Goal: Information Seeking & Learning: Learn about a topic

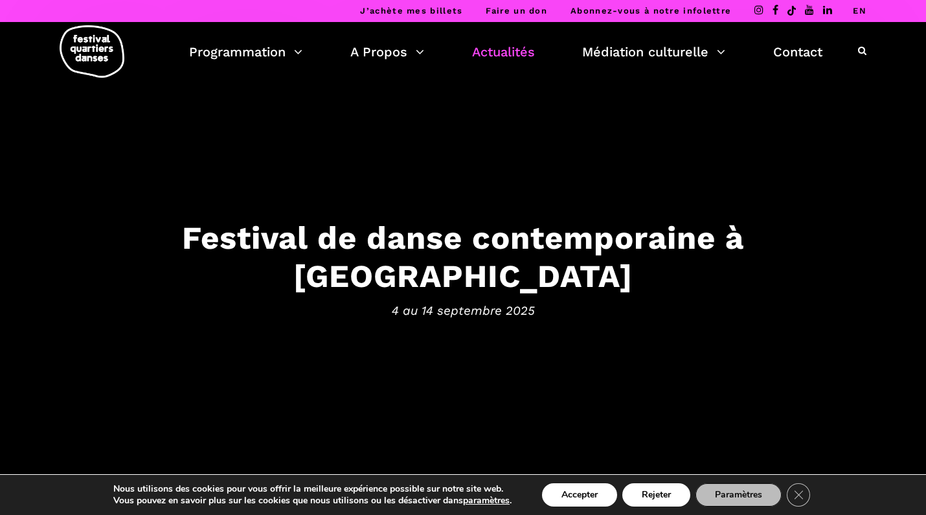
click at [491, 51] on link "Actualités" at bounding box center [503, 52] width 63 height 22
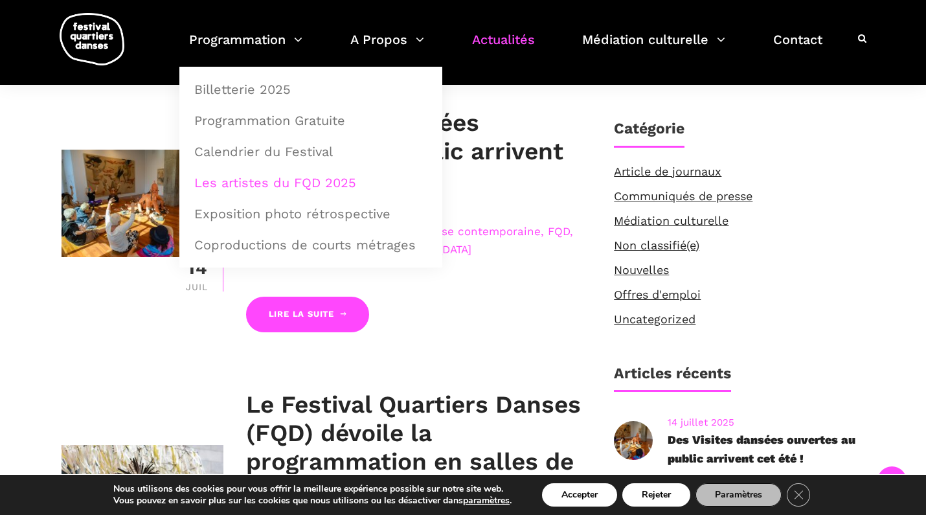
scroll to position [309, 0]
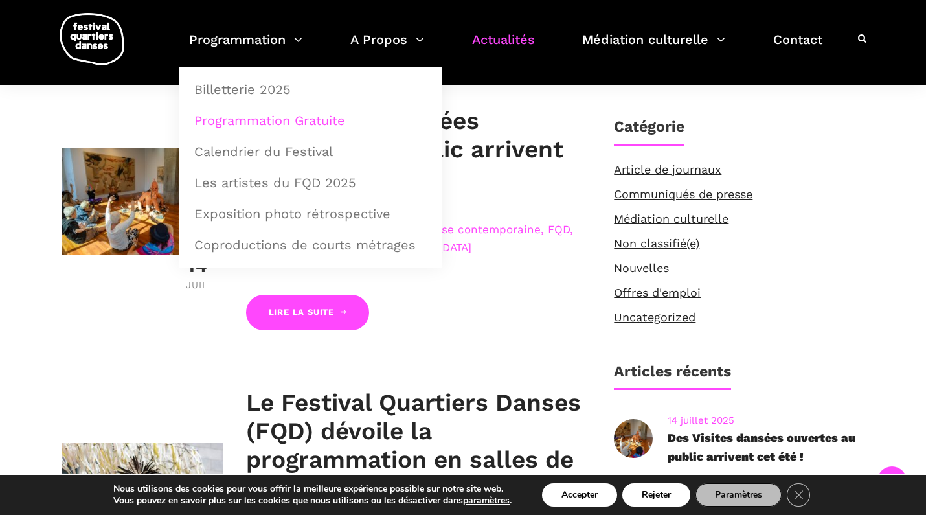
click at [280, 116] on link "Programmation Gratuite" at bounding box center [310, 121] width 249 height 30
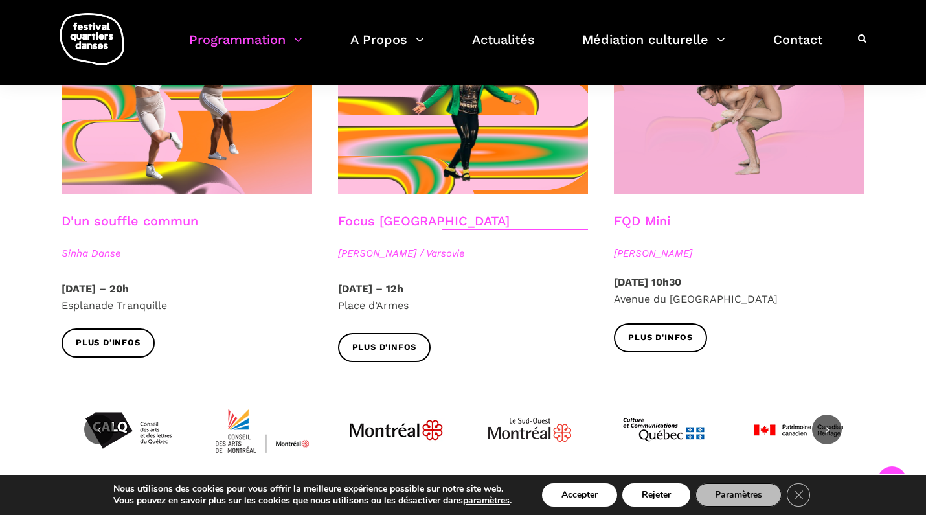
scroll to position [1509, 0]
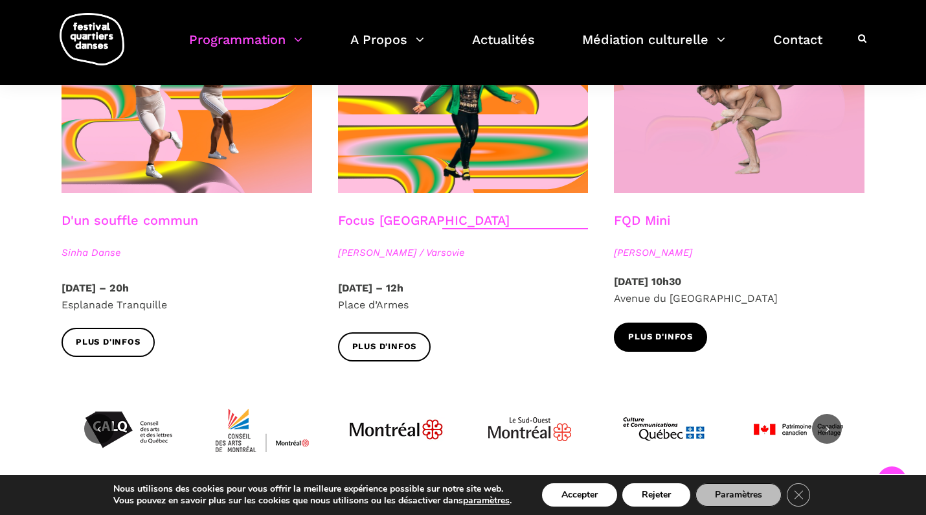
click at [665, 330] on span "Plus d'infos" at bounding box center [660, 337] width 65 height 14
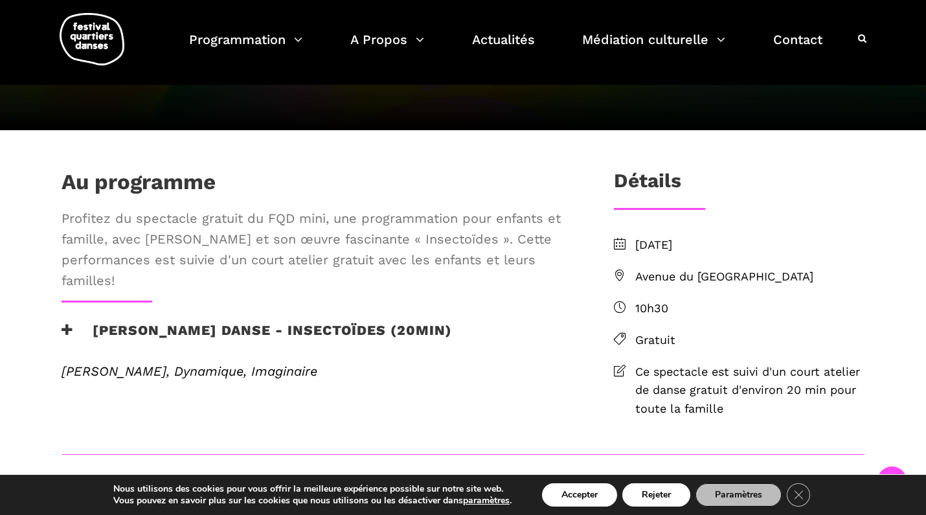
scroll to position [214, 0]
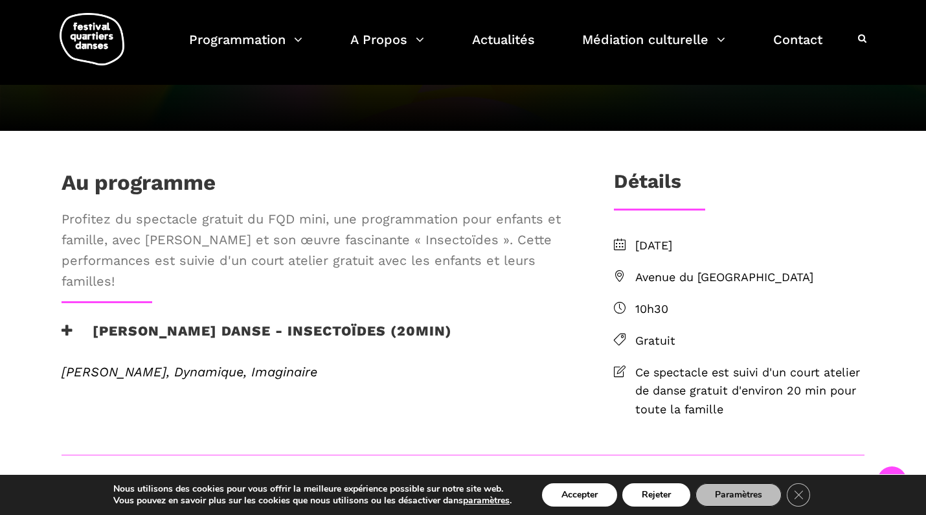
click at [65, 337] on icon at bounding box center [67, 331] width 12 height 14
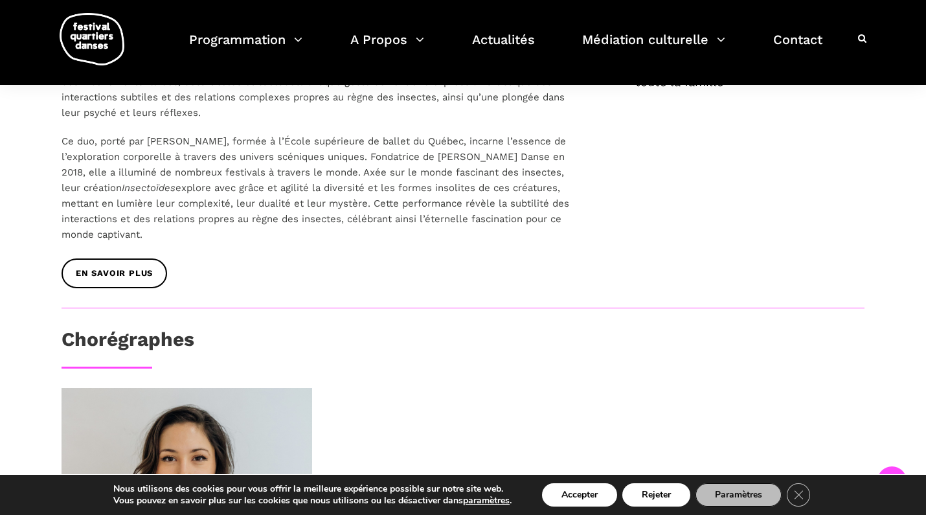
scroll to position [542, 0]
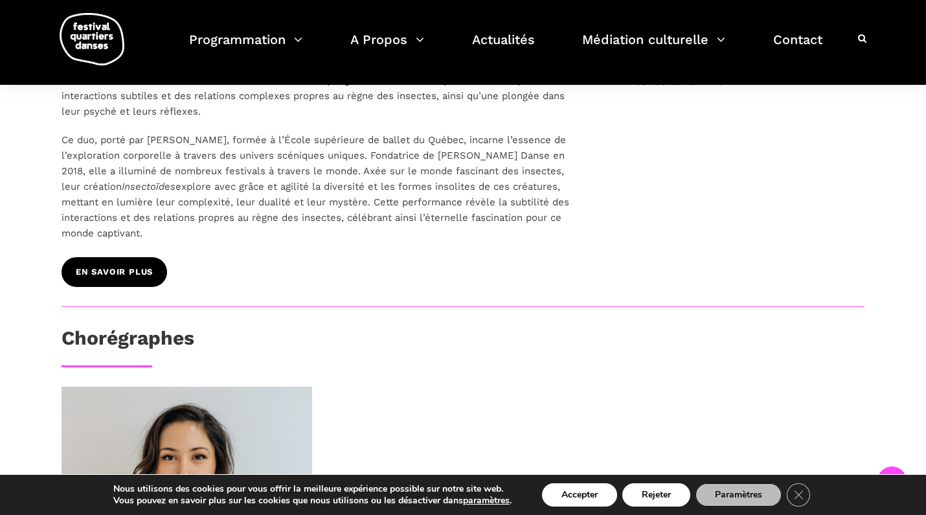
click at [114, 286] on link "EN SAVOIR PLUS" at bounding box center [114, 271] width 106 height 29
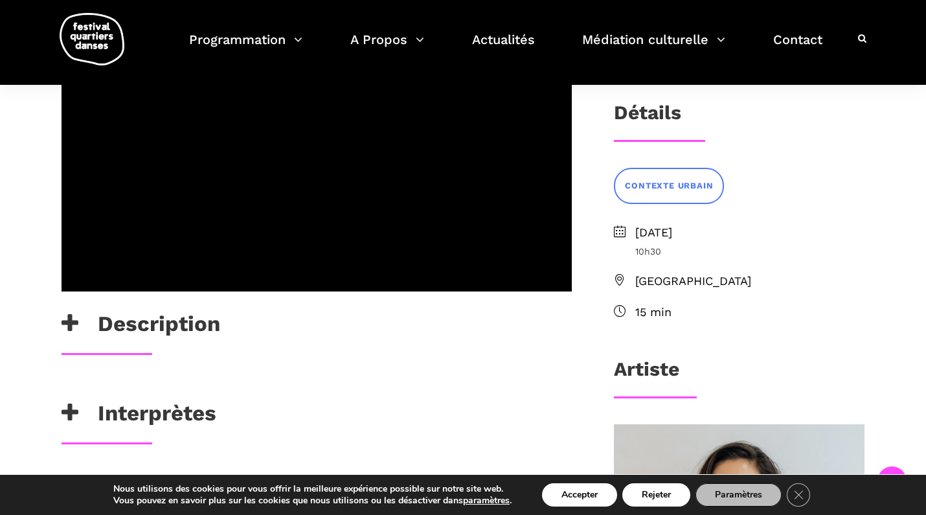
scroll to position [273, 0]
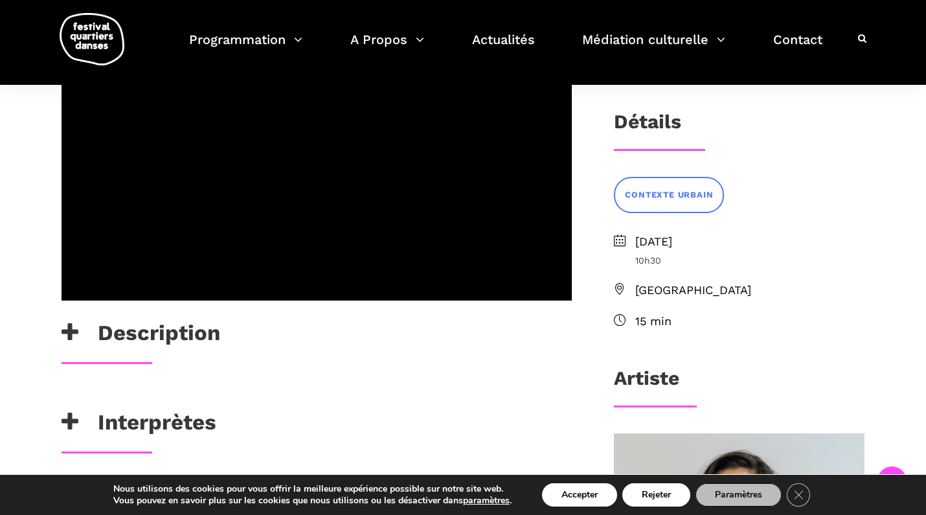
click at [144, 335] on h3 "Description" at bounding box center [140, 336] width 159 height 32
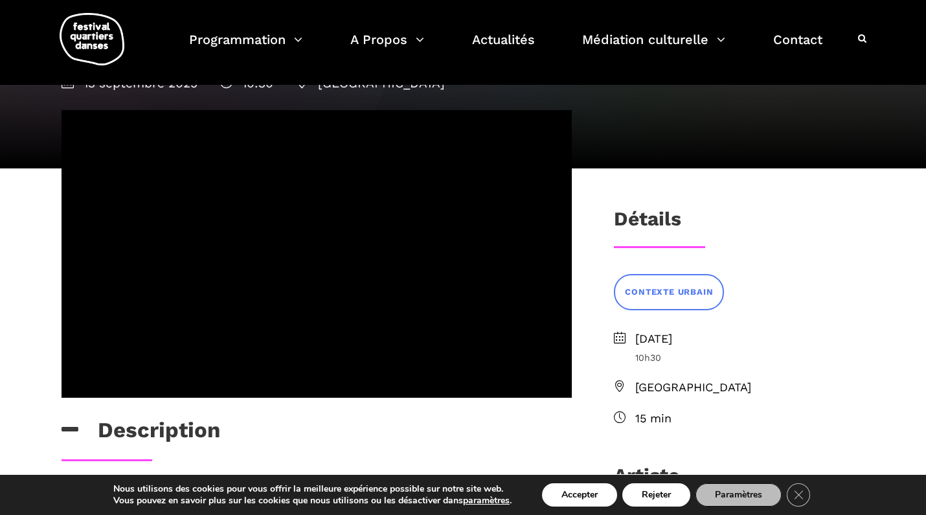
scroll to position [174, 0]
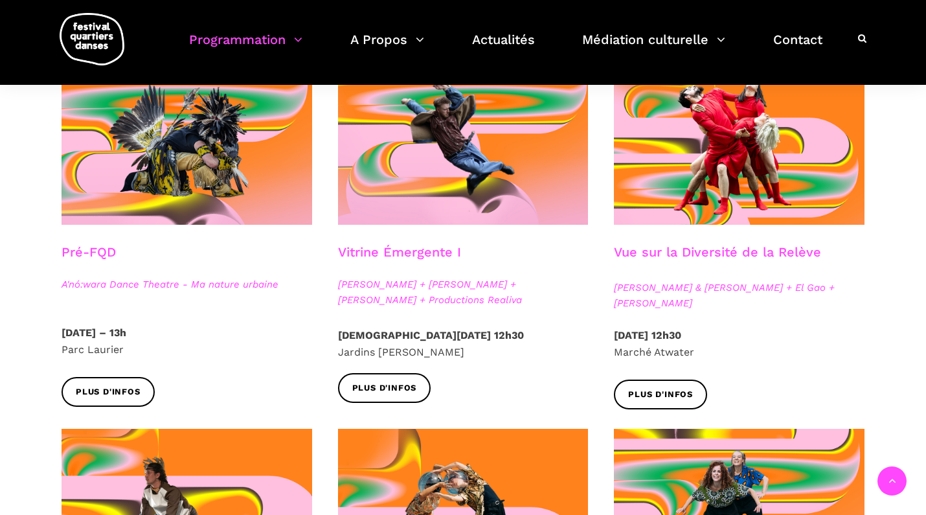
scroll to position [352, 0]
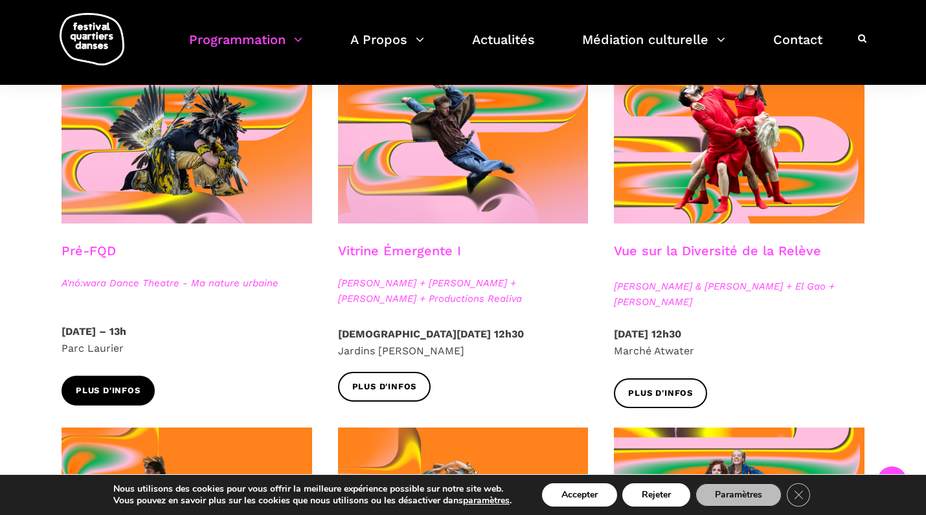
click at [109, 384] on span "Plus d'infos" at bounding box center [108, 391] width 65 height 14
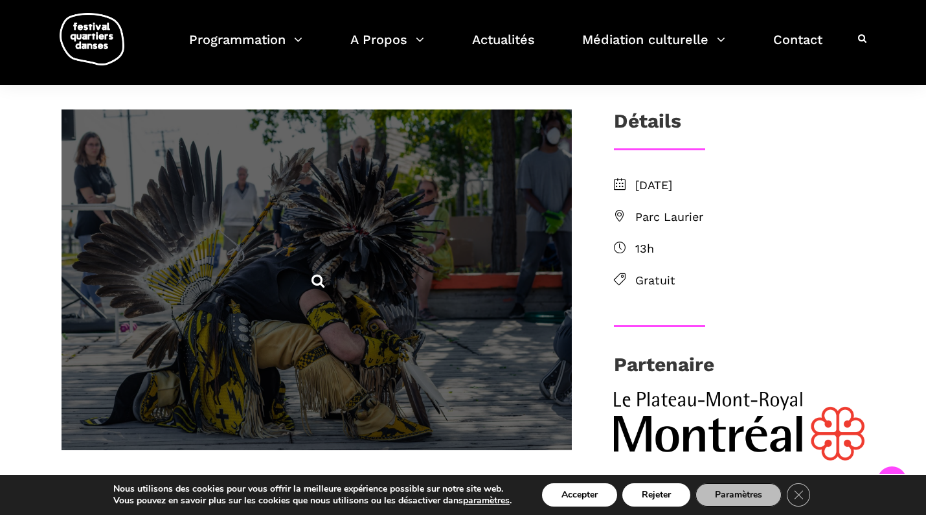
scroll to position [315, 0]
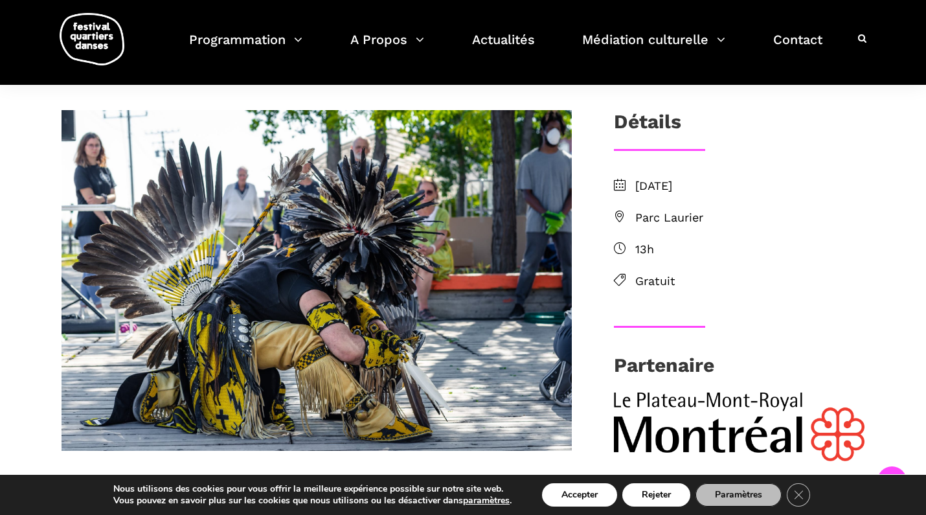
click at [647, 213] on span "Parc Laurier" at bounding box center [749, 217] width 229 height 19
click at [680, 214] on span "Parc Laurier" at bounding box center [749, 217] width 229 height 19
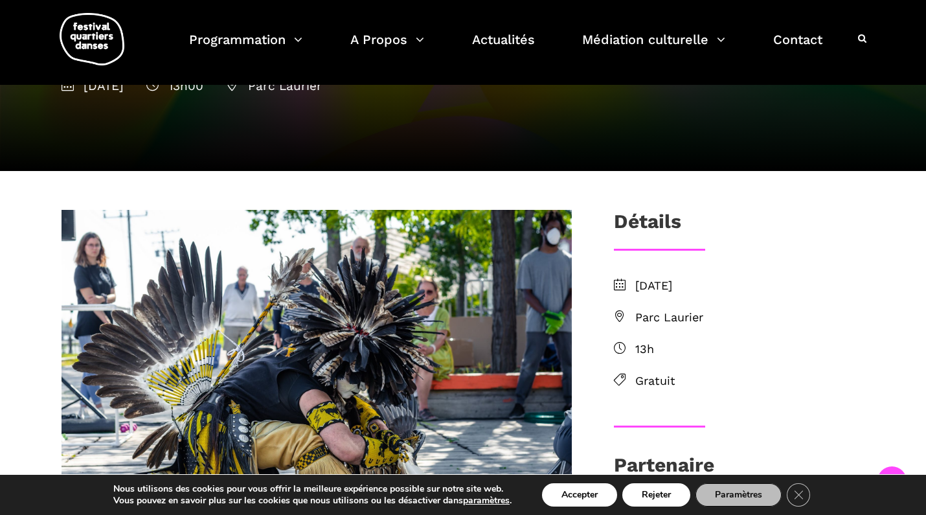
scroll to position [214, 0]
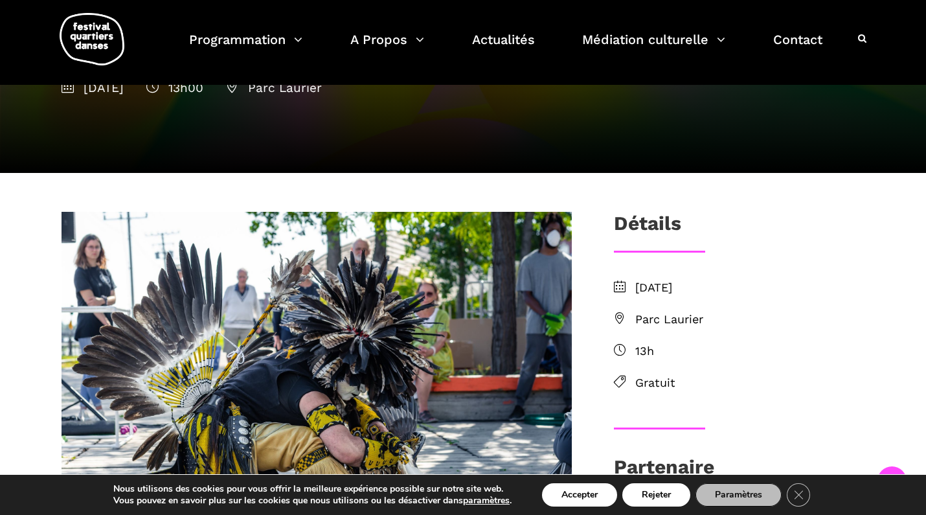
click at [669, 314] on span "Parc Laurier" at bounding box center [749, 319] width 229 height 19
click at [620, 315] on icon at bounding box center [620, 318] width 12 height 12
drag, startPoint x: 726, startPoint y: 314, endPoint x: 636, endPoint y: 315, distance: 90.0
click at [636, 315] on span "Parc Laurier" at bounding box center [749, 319] width 229 height 19
click at [647, 316] on span "Parc Laurier" at bounding box center [749, 319] width 229 height 19
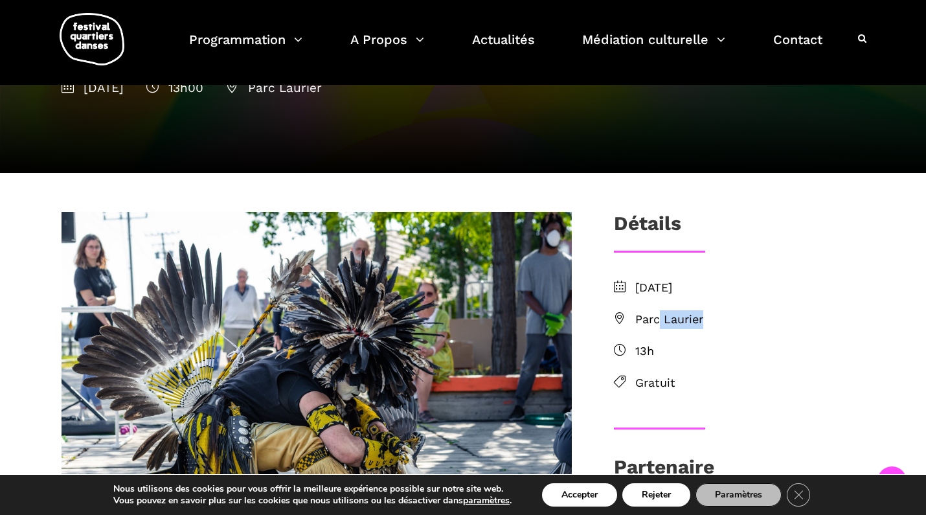
drag, startPoint x: 730, startPoint y: 312, endPoint x: 664, endPoint y: 311, distance: 66.0
click at [664, 311] on span "Parc Laurier" at bounding box center [749, 319] width 229 height 19
click at [719, 323] on span "Parc Laurier" at bounding box center [749, 319] width 229 height 19
drag, startPoint x: 715, startPoint y: 317, endPoint x: 638, endPoint y: 317, distance: 77.7
click at [638, 317] on span "Parc Laurier" at bounding box center [749, 319] width 229 height 19
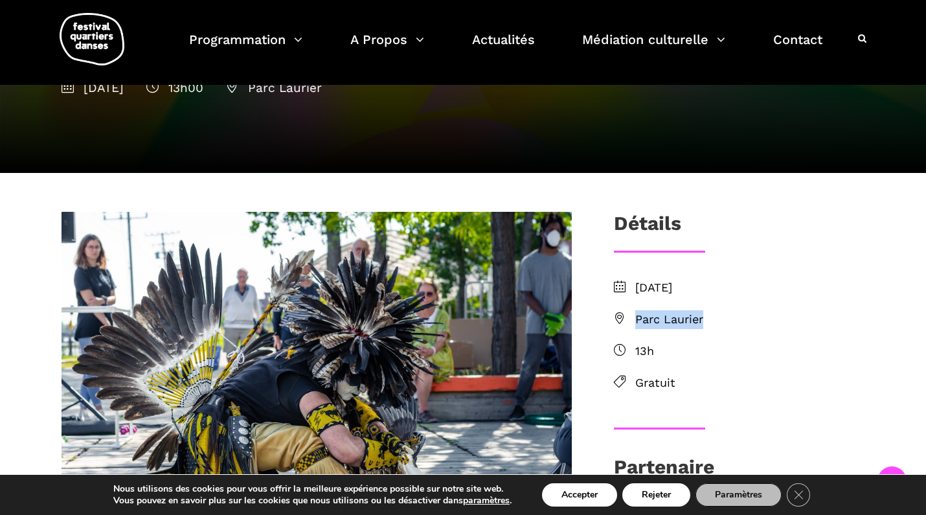
copy span "Parc Laurier"
